Goal: Register for event/course

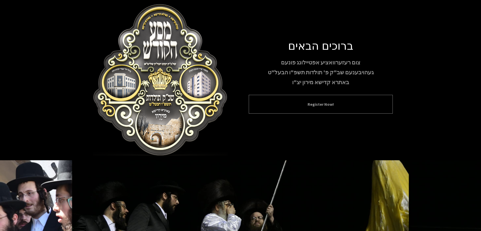
click at [329, 105] on button "Register Now!" at bounding box center [320, 104] width 131 height 6
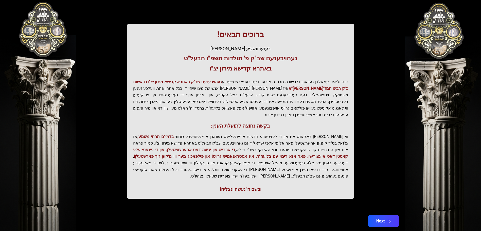
scroll to position [63, 0]
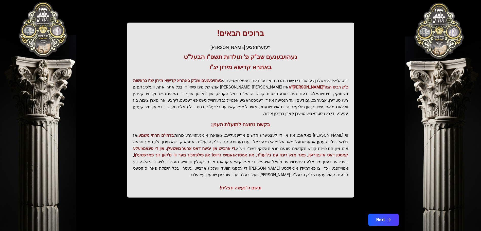
click at [237, 149] on span "די ארבייט און יגיעה דאס אהערצושטעלן, און די פינאנציעלע קאסטן דאס איינצורישן, פא…" at bounding box center [240, 151] width 215 height 11
click at [295, 150] on span "די ארבייט און יגיעה דאס אהערצושטעלן, און די פינאנציעלע קאסטן דאס איינצורישן, פא…" at bounding box center [240, 151] width 215 height 11
click at [385, 214] on button "Next" at bounding box center [383, 220] width 32 height 13
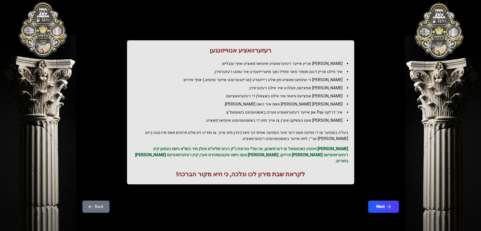
scroll to position [0, 0]
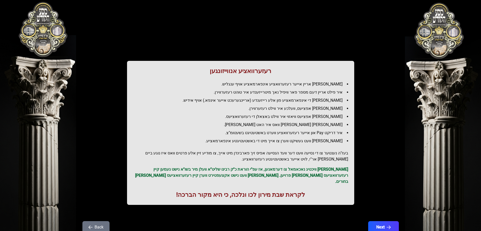
click at [277, 154] on h2 "בעז"ה נענטער צו די נסיעה וועט דער וועד הנסיעה אפיס זיך פארבינדן מיט אייך, צו מו…" at bounding box center [240, 156] width 215 height 12
click at [320, 176] on p "[PERSON_NAME] וויכטיג נאכאמאל צו דערמאנען, אז עפ"י הוראת כ"ק רבינו שליט"א וועלן…" at bounding box center [240, 175] width 215 height 18
click at [386, 221] on button "Next" at bounding box center [383, 227] width 32 height 13
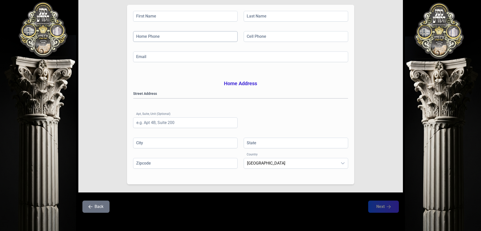
scroll to position [76, 0]
click at [185, 18] on input "First Name" at bounding box center [185, 16] width 105 height 11
type input "y"
